Goal: Obtain resource: Obtain resource

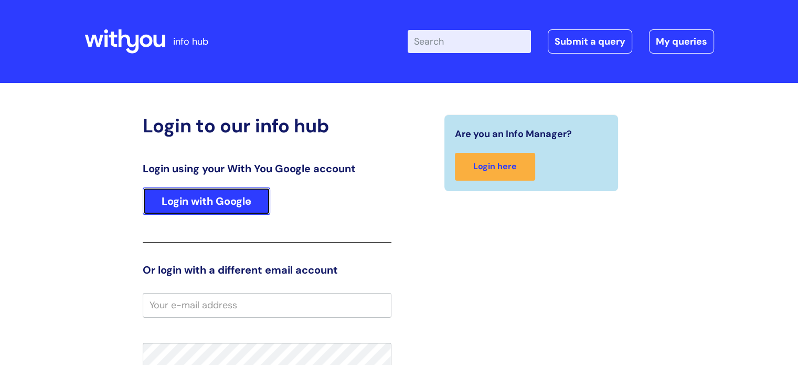
click at [233, 196] on link "Login with Google" at bounding box center [206, 200] width 127 height 27
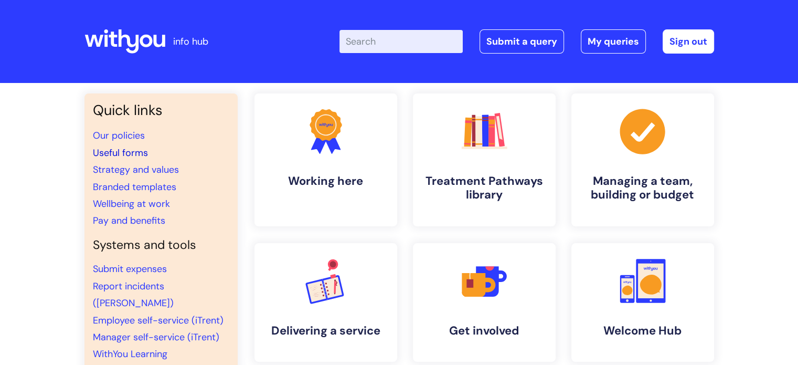
click at [126, 152] on link "Useful forms" at bounding box center [120, 152] width 55 height 13
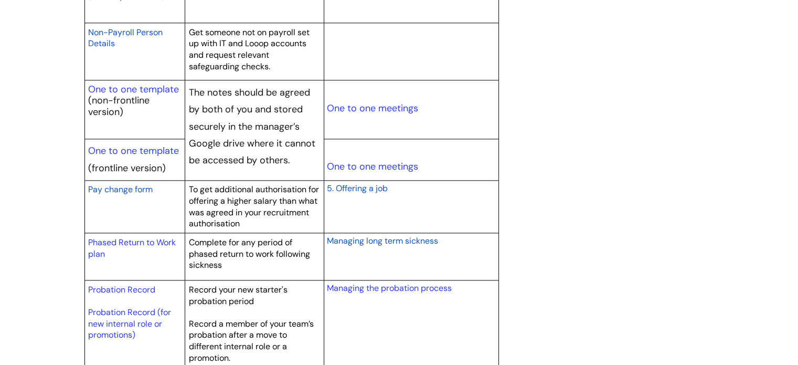
scroll to position [1416, 0]
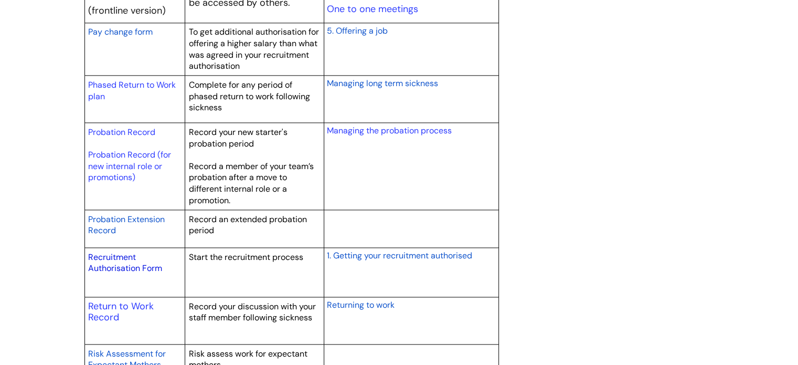
click at [122, 271] on link "Recruitment Authorisation Form" at bounding box center [125, 262] width 74 height 23
